Goal: Navigation & Orientation: Find specific page/section

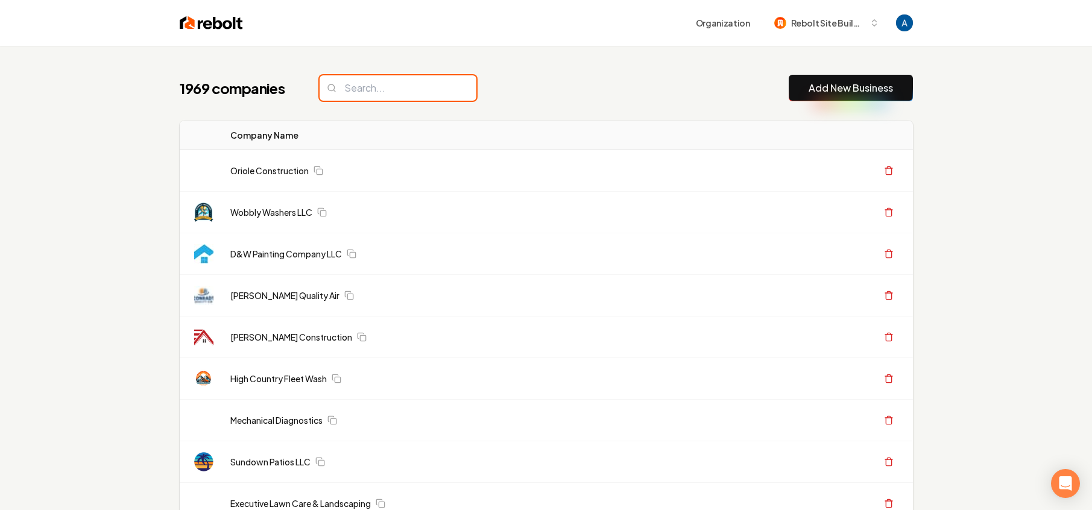
click at [390, 92] on input "search" at bounding box center [398, 87] width 157 height 25
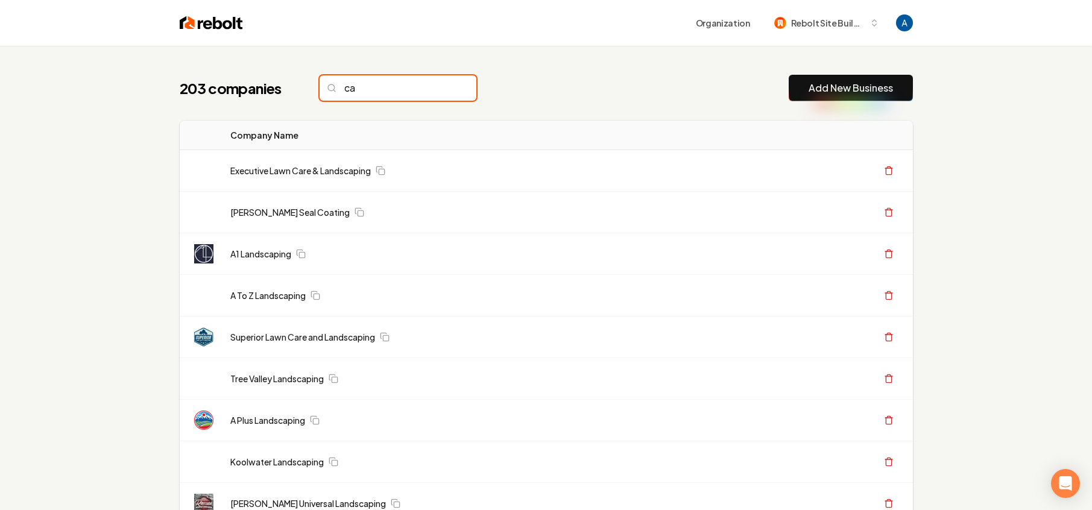
type input "c"
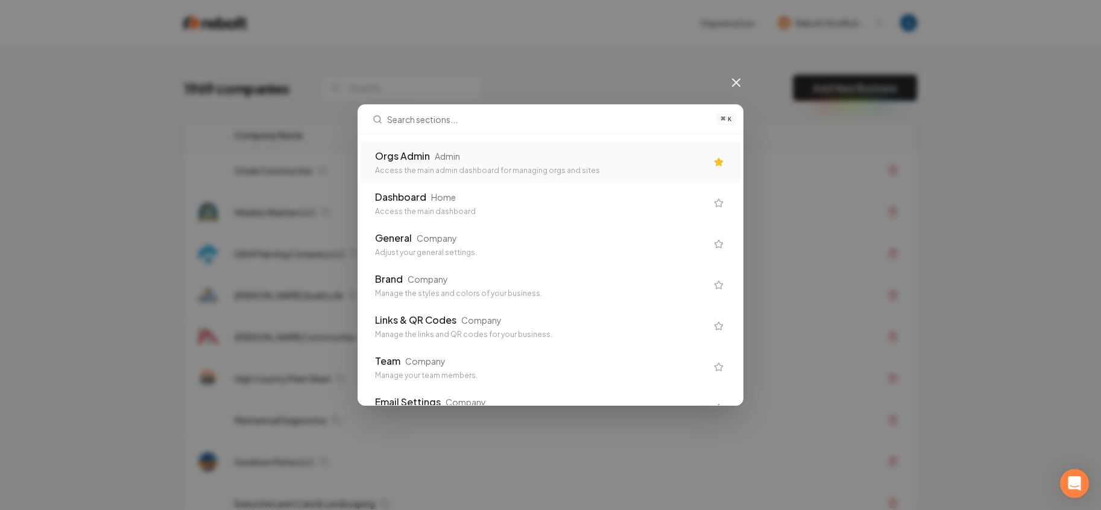
click at [421, 172] on div "Access the main admin dashboard for managing orgs and sites" at bounding box center [541, 171] width 332 height 10
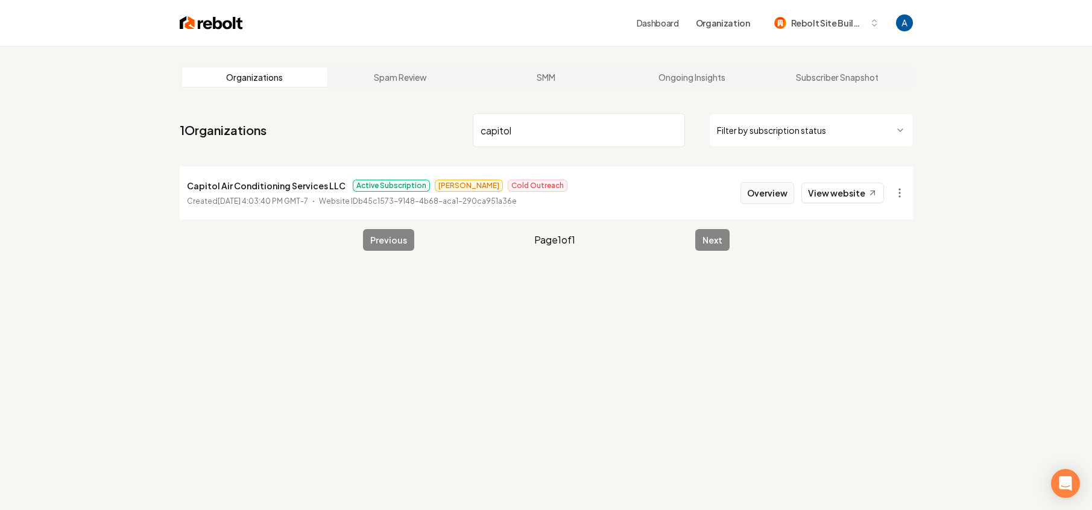
type input "capitol"
click at [757, 192] on button "Overview" at bounding box center [767, 193] width 54 height 22
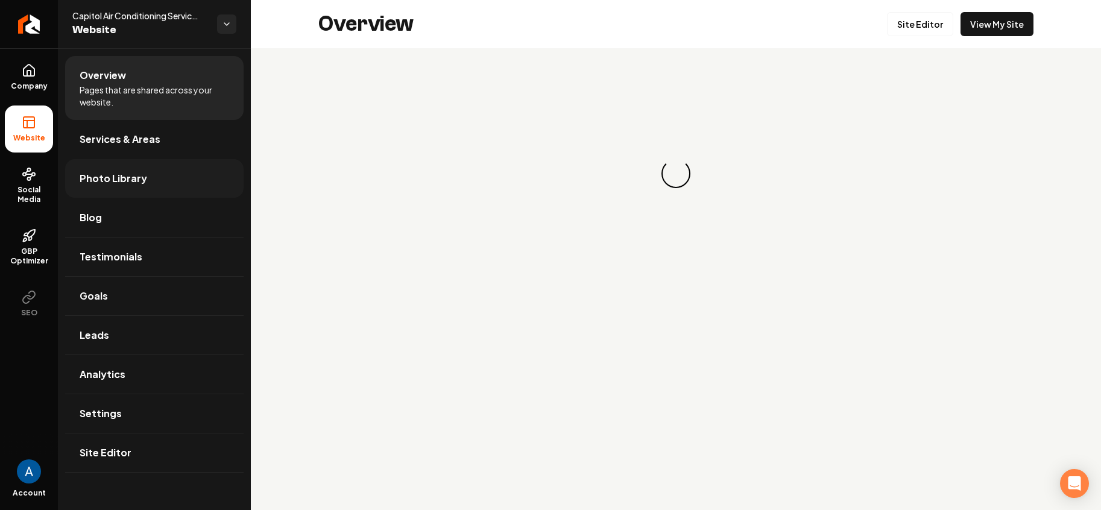
click at [112, 174] on span "Photo Library" at bounding box center [114, 178] width 68 height 14
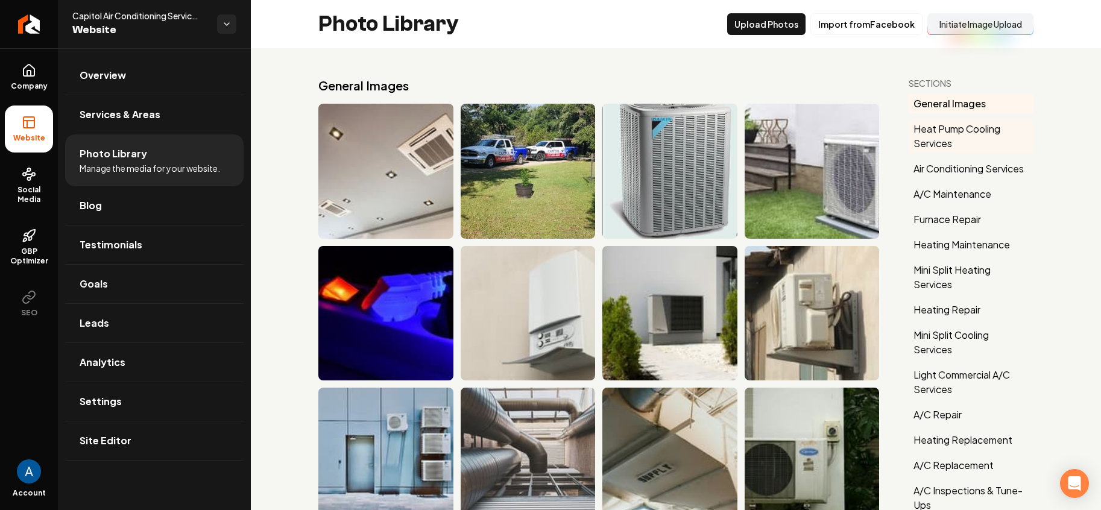
click at [948, 136] on button "Heat Pump Cooling Services" at bounding box center [971, 136] width 125 height 34
click at [31, 82] on span "Company" at bounding box center [29, 86] width 46 height 10
